Goal: Information Seeking & Learning: Understand process/instructions

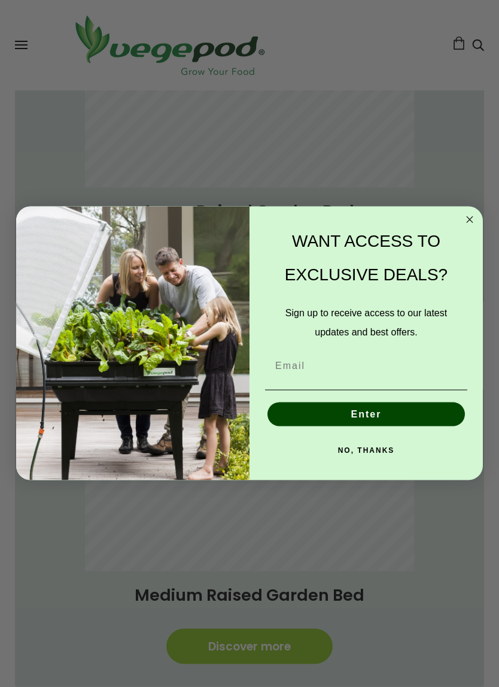
scroll to position [562, 0]
click at [472, 225] on circle "Close dialog" at bounding box center [470, 220] width 14 height 14
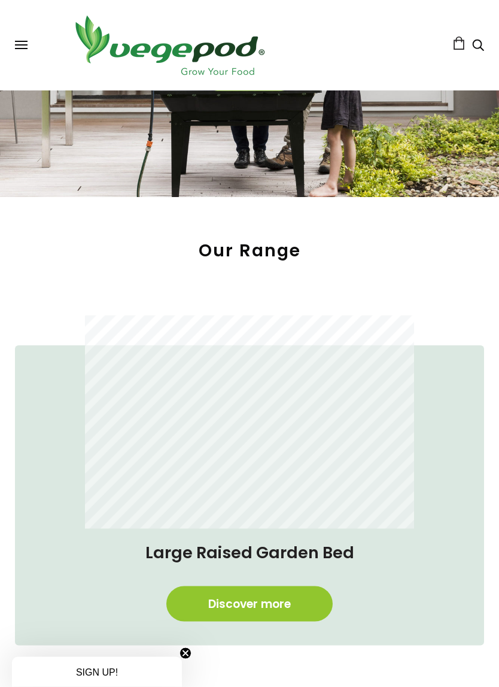
scroll to position [221, 0]
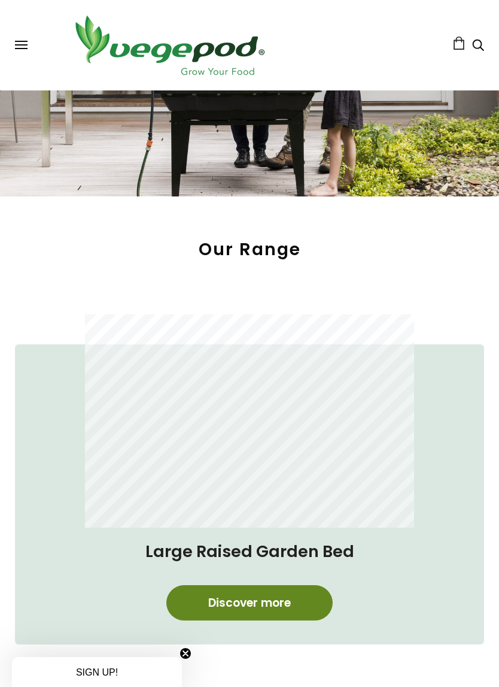
click at [260, 576] on link "Discover more" at bounding box center [249, 602] width 166 height 35
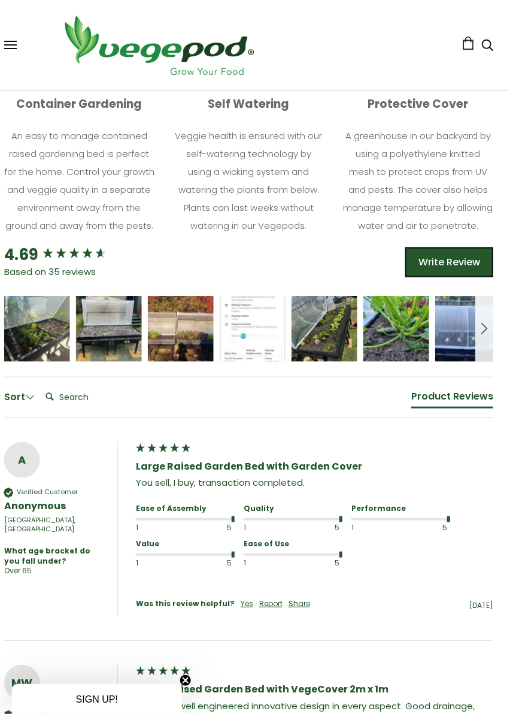
scroll to position [790, 11]
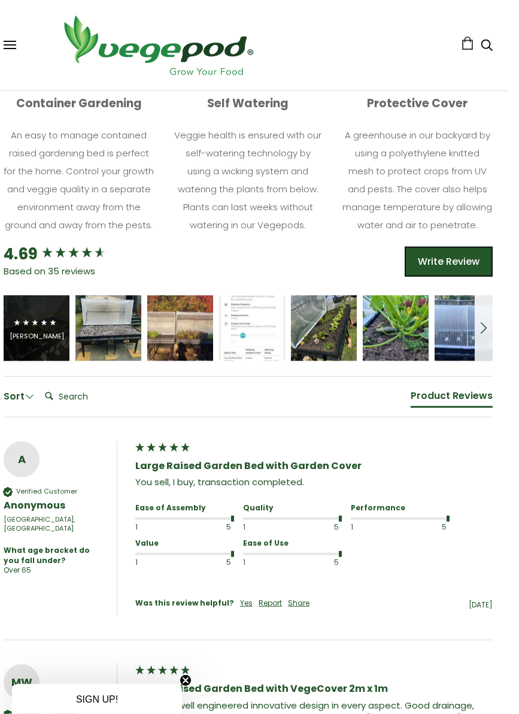
click at [44, 326] on icon "5 star rating" at bounding box center [44, 322] width 8 height 8
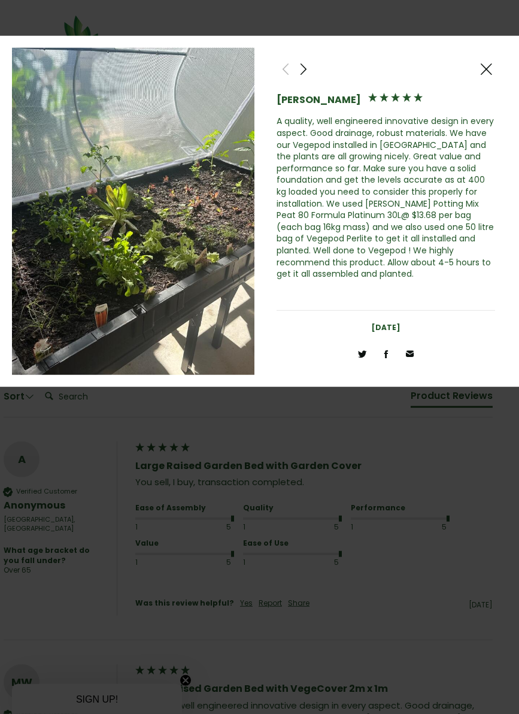
click at [309, 66] on span at bounding box center [303, 69] width 14 height 15
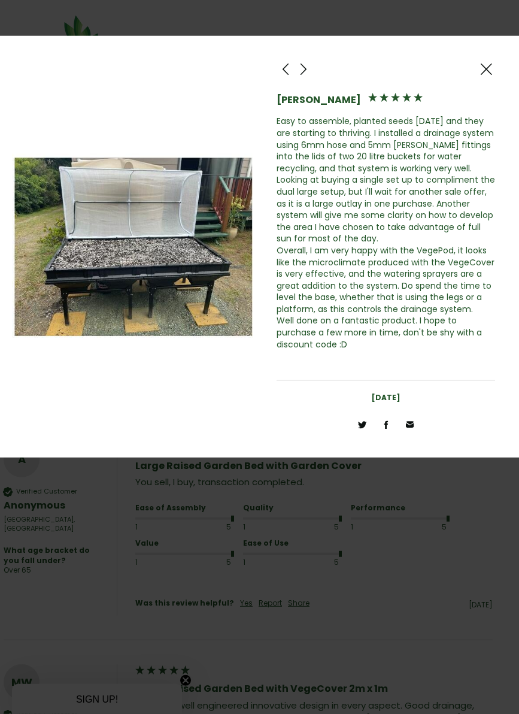
click at [284, 64] on span at bounding box center [285, 69] width 14 height 15
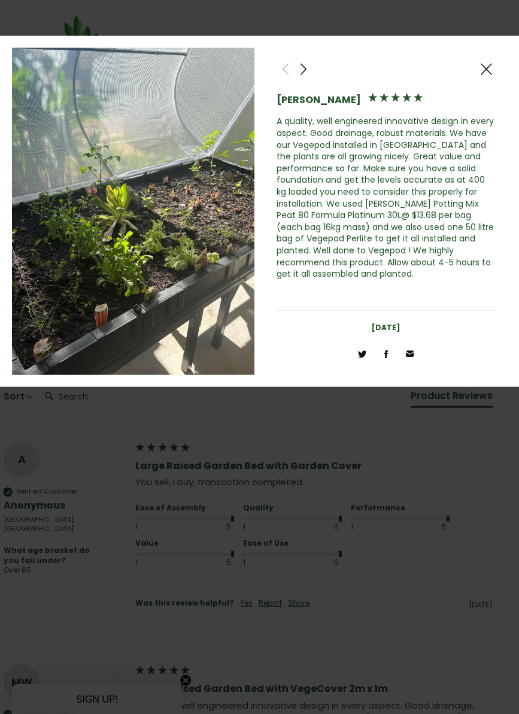
click at [493, 63] on span at bounding box center [486, 69] width 14 height 15
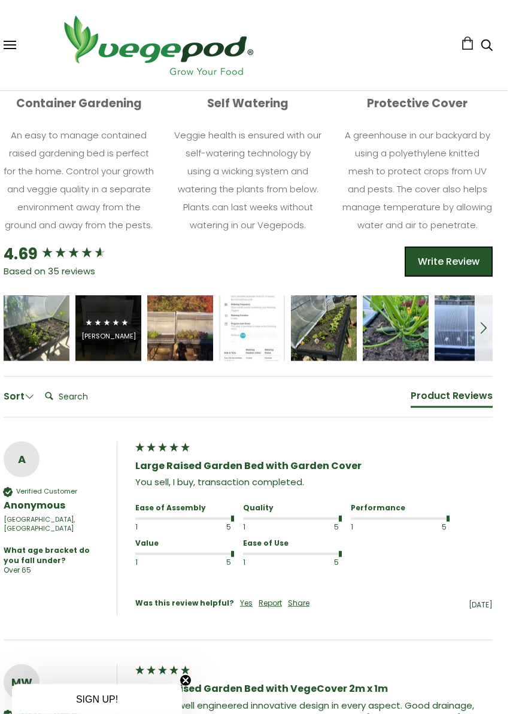
click at [105, 329] on span "5 star rating" at bounding box center [106, 322] width 45 height 14
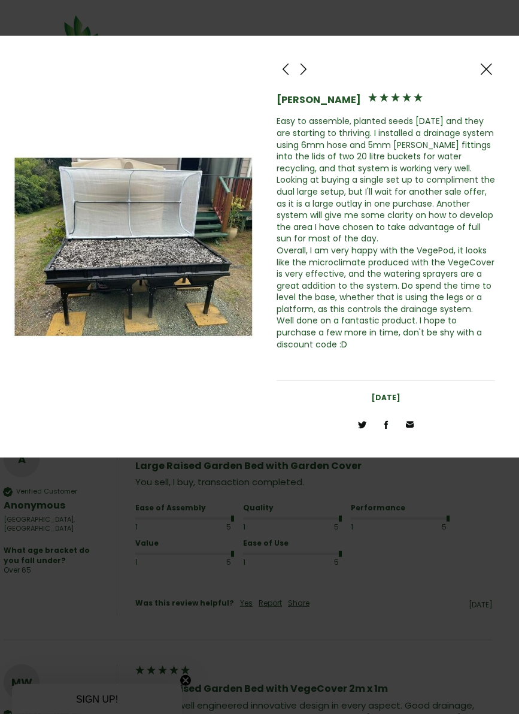
click at [493, 60] on div at bounding box center [486, 69] width 18 height 18
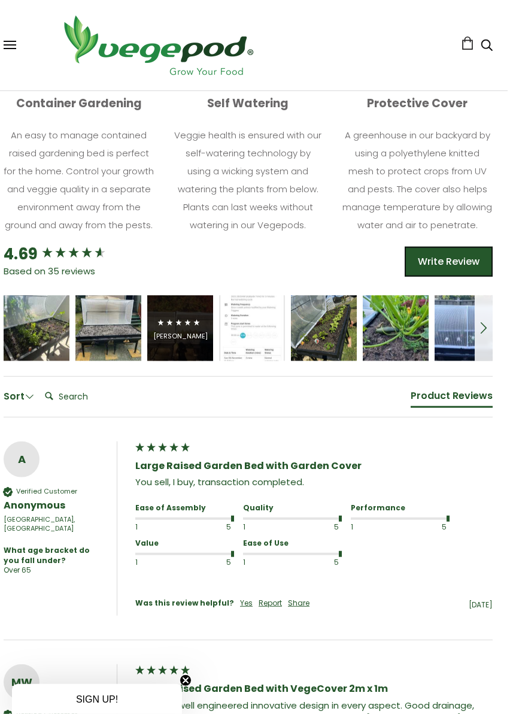
click at [186, 317] on div "Michael Naylor" at bounding box center [180, 328] width 66 height 66
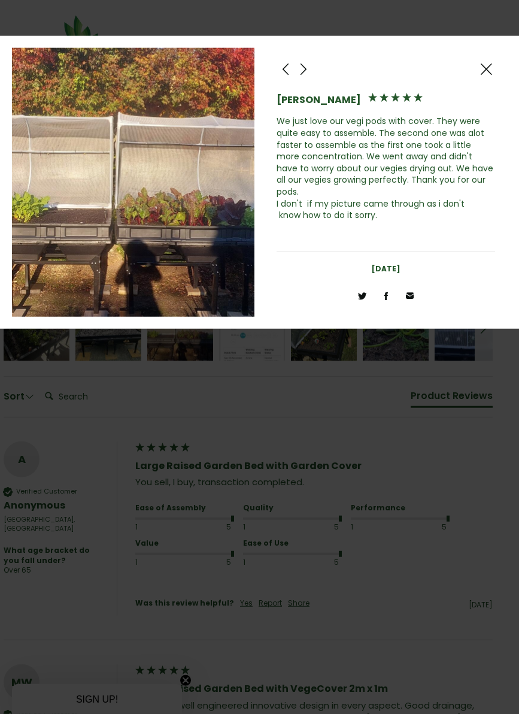
click at [488, 69] on span at bounding box center [486, 69] width 14 height 15
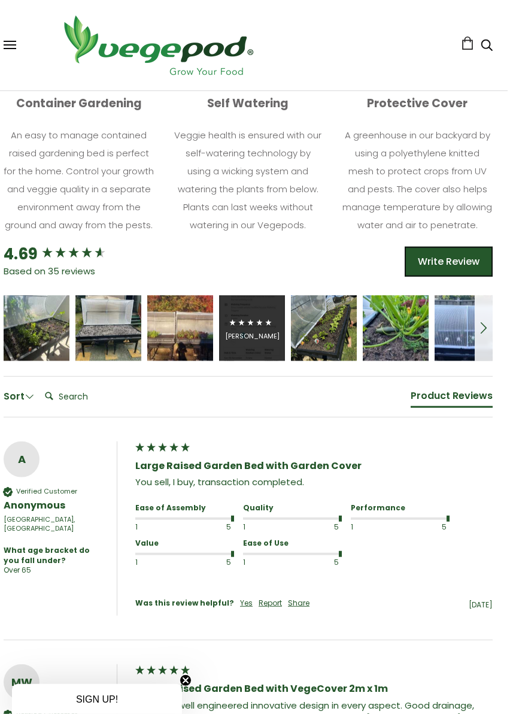
click at [254, 326] on icon "5 star rating" at bounding box center [251, 322] width 8 height 8
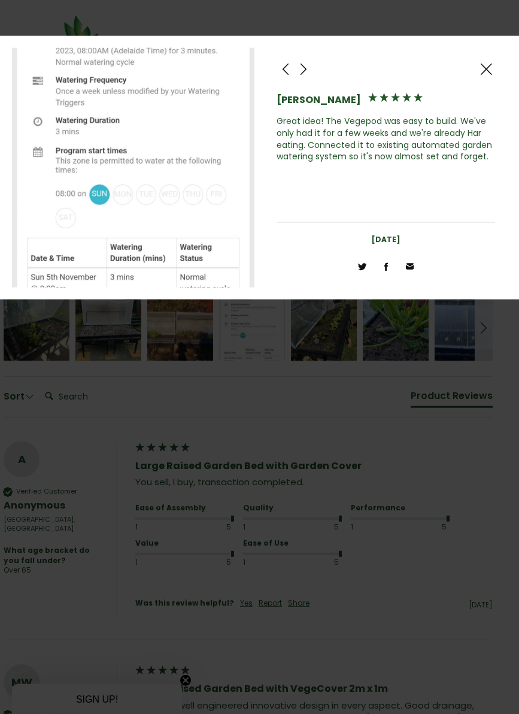
click at [494, 68] on div at bounding box center [486, 69] width 18 height 18
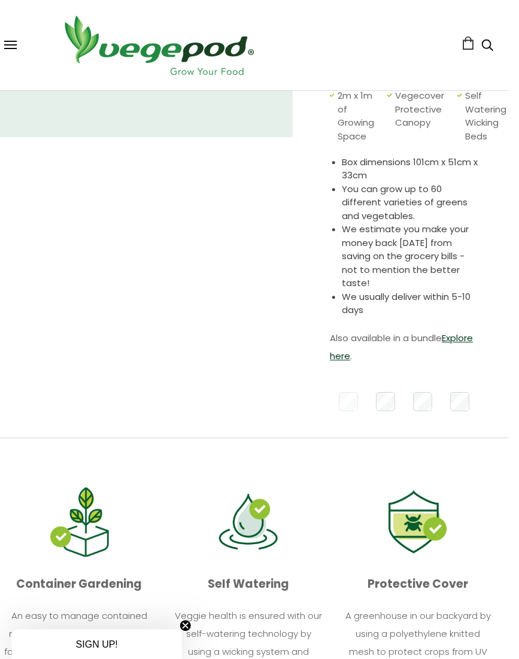
scroll to position [305, 11]
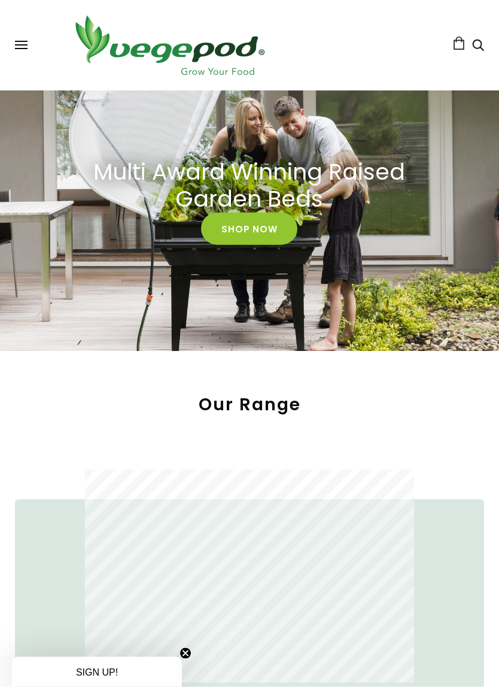
scroll to position [66, 0]
click at [23, 47] on button at bounding box center [21, 45] width 13 height 9
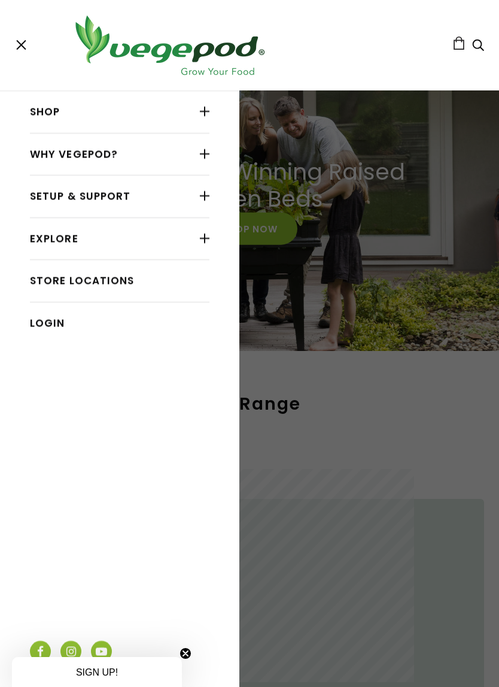
scroll to position [0, 230]
click at [207, 151] on div at bounding box center [205, 154] width 10 height 16
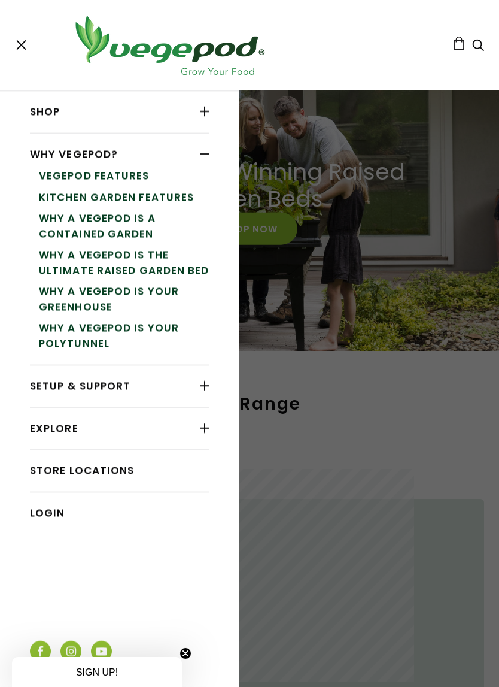
scroll to position [0, 460]
click at [129, 171] on link "Vegepod Features" at bounding box center [124, 176] width 171 height 22
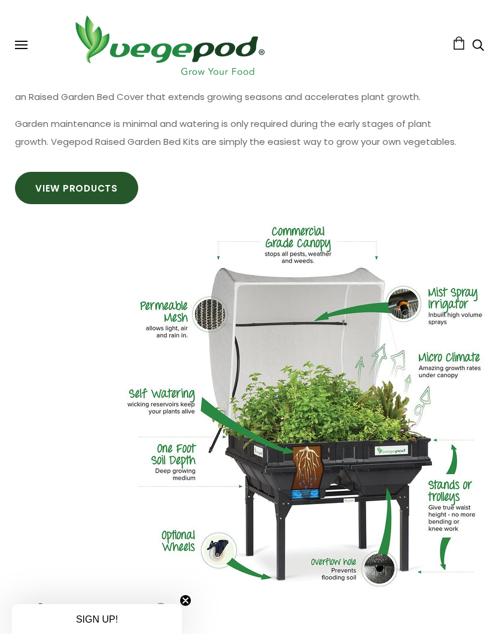
scroll to position [782, 0]
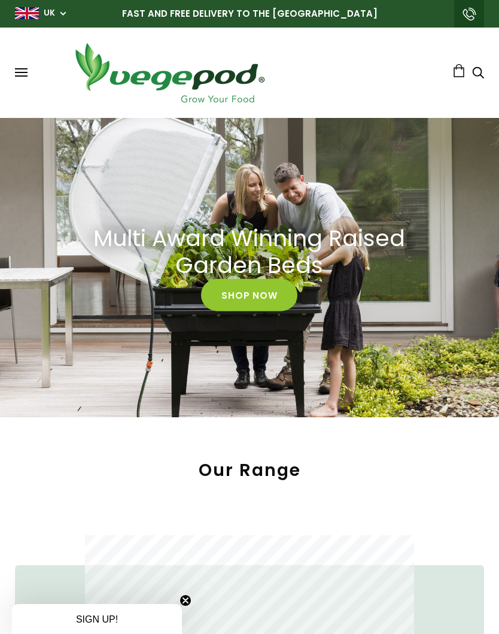
scroll to position [38, 0]
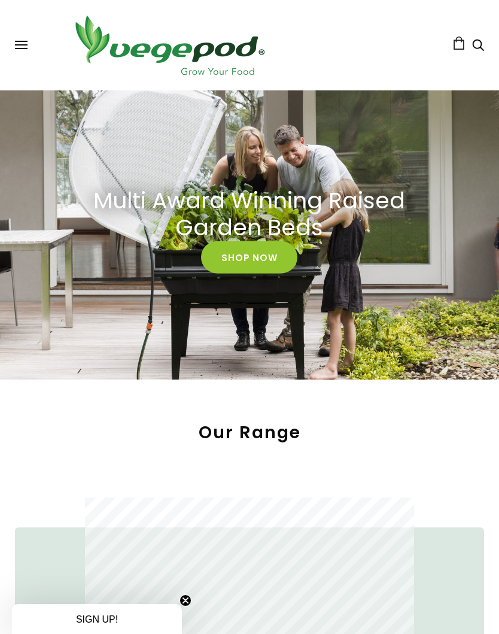
click at [26, 41] on span at bounding box center [21, 41] width 13 height 1
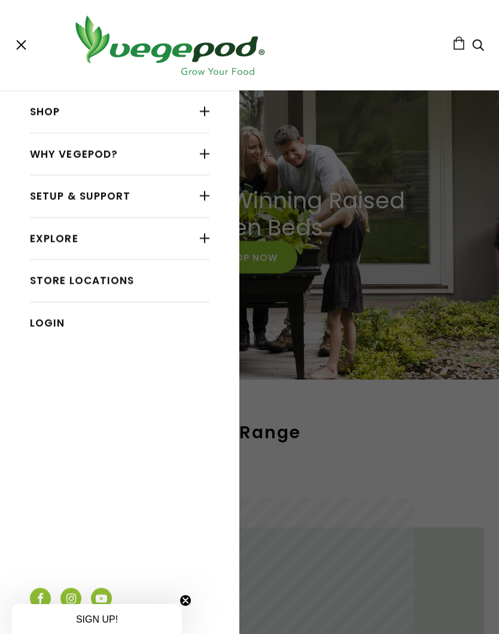
scroll to position [0, 230]
click at [208, 190] on div at bounding box center [205, 196] width 10 height 16
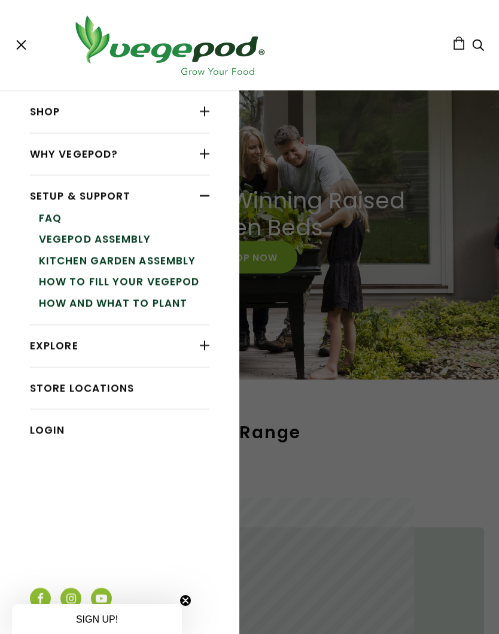
click at [95, 236] on link "Vegepod Assembly" at bounding box center [124, 240] width 171 height 22
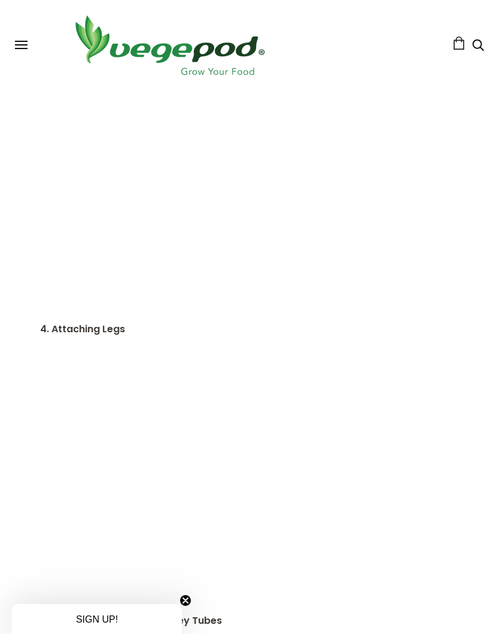
scroll to position [5461, 0]
click at [26, 44] on span at bounding box center [21, 44] width 13 height 1
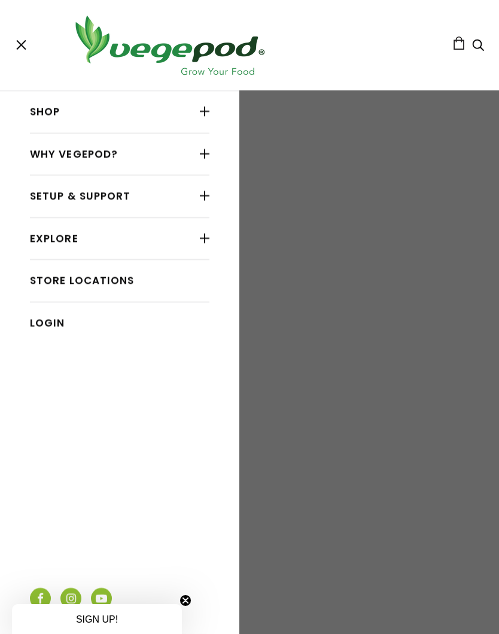
click at [207, 193] on div at bounding box center [205, 196] width 10 height 16
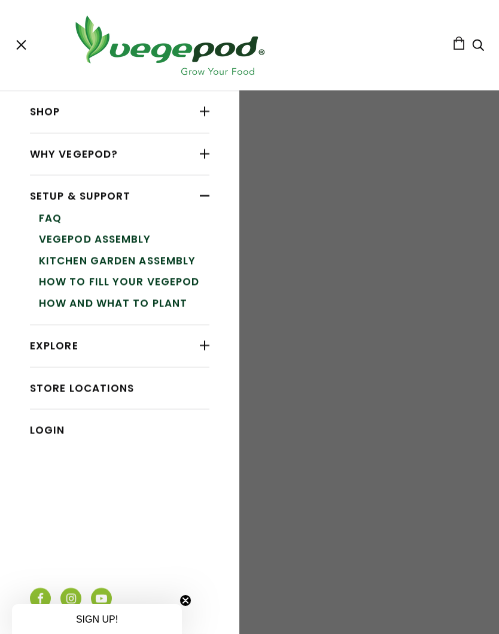
click at [59, 216] on link "FAQ" at bounding box center [124, 219] width 171 height 22
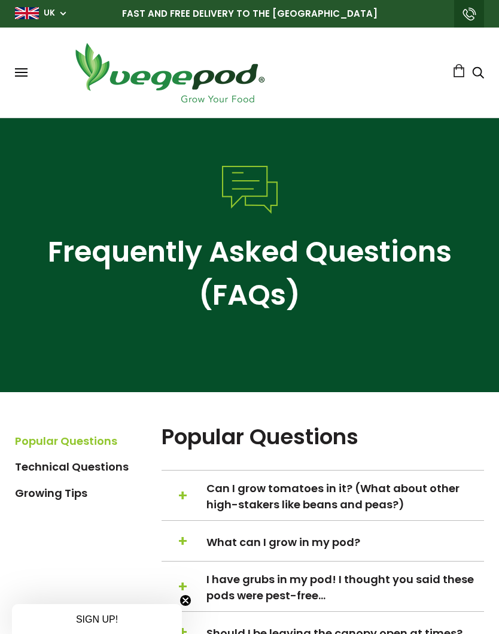
click at [26, 75] on button at bounding box center [21, 72] width 13 height 9
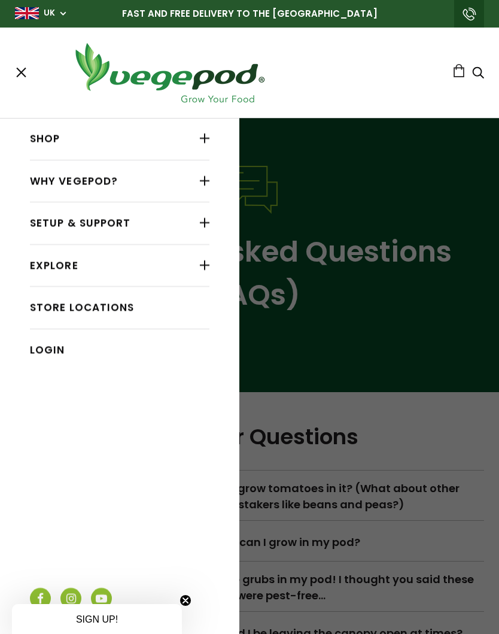
click at [208, 222] on div at bounding box center [205, 223] width 10 height 16
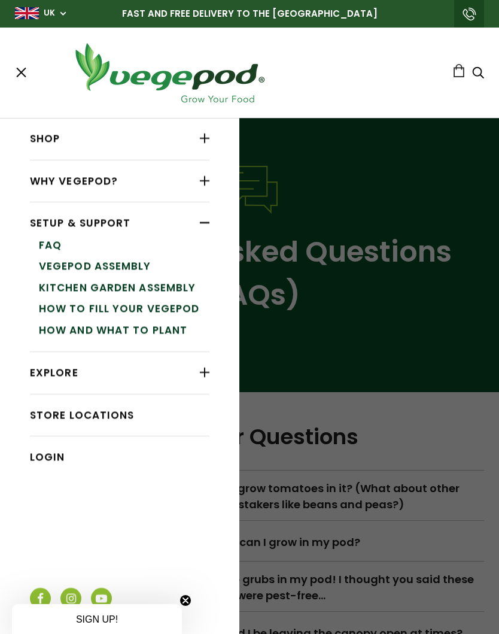
click at [154, 306] on link "How to Fill Your Vegepod" at bounding box center [124, 309] width 171 height 22
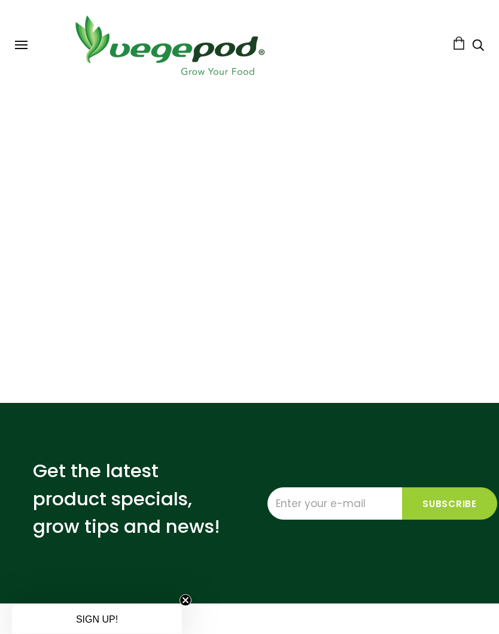
scroll to position [78, 0]
